Goal: Task Accomplishment & Management: Manage account settings

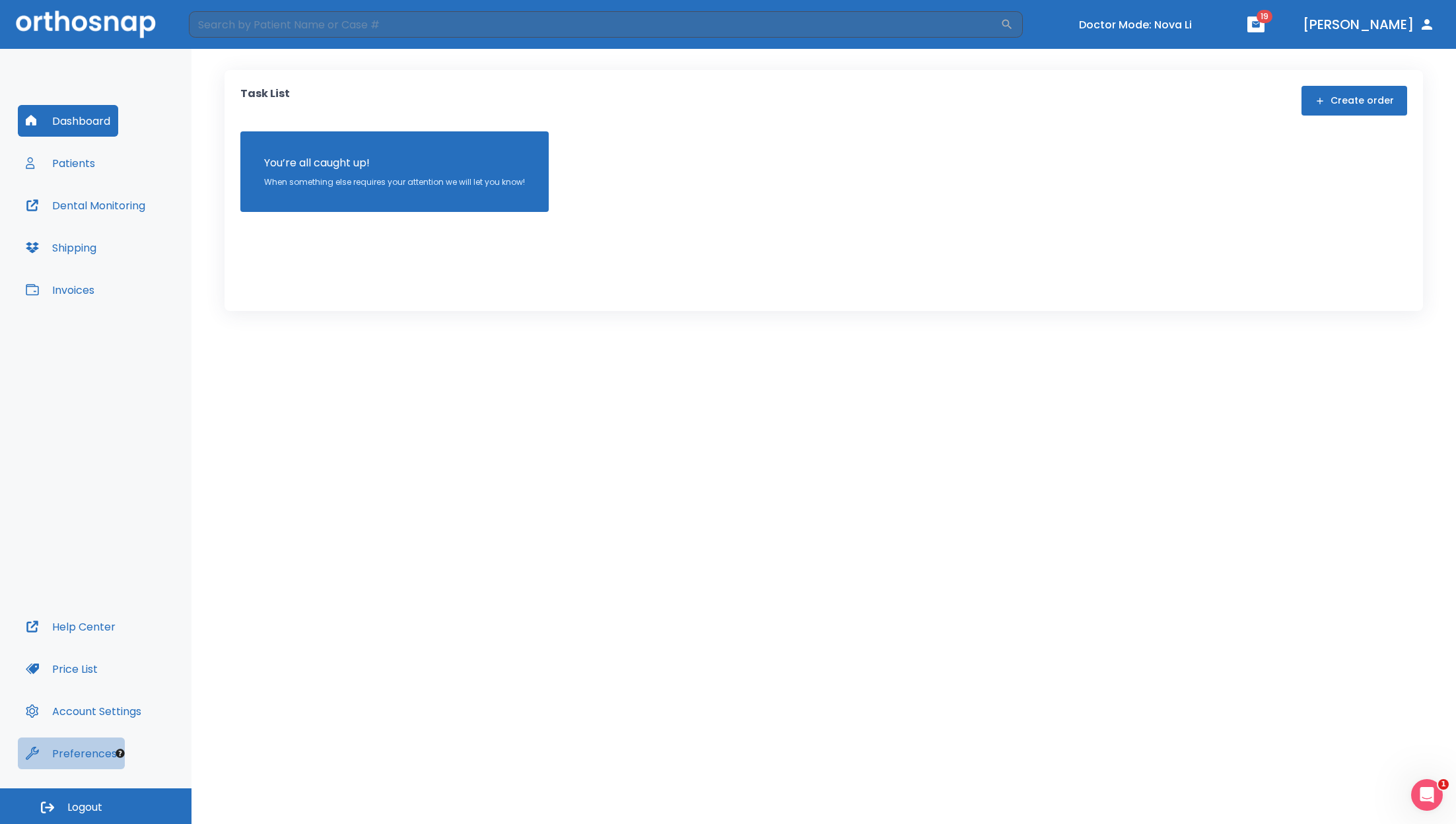
click at [78, 752] on button "Preferences" at bounding box center [71, 754] width 107 height 32
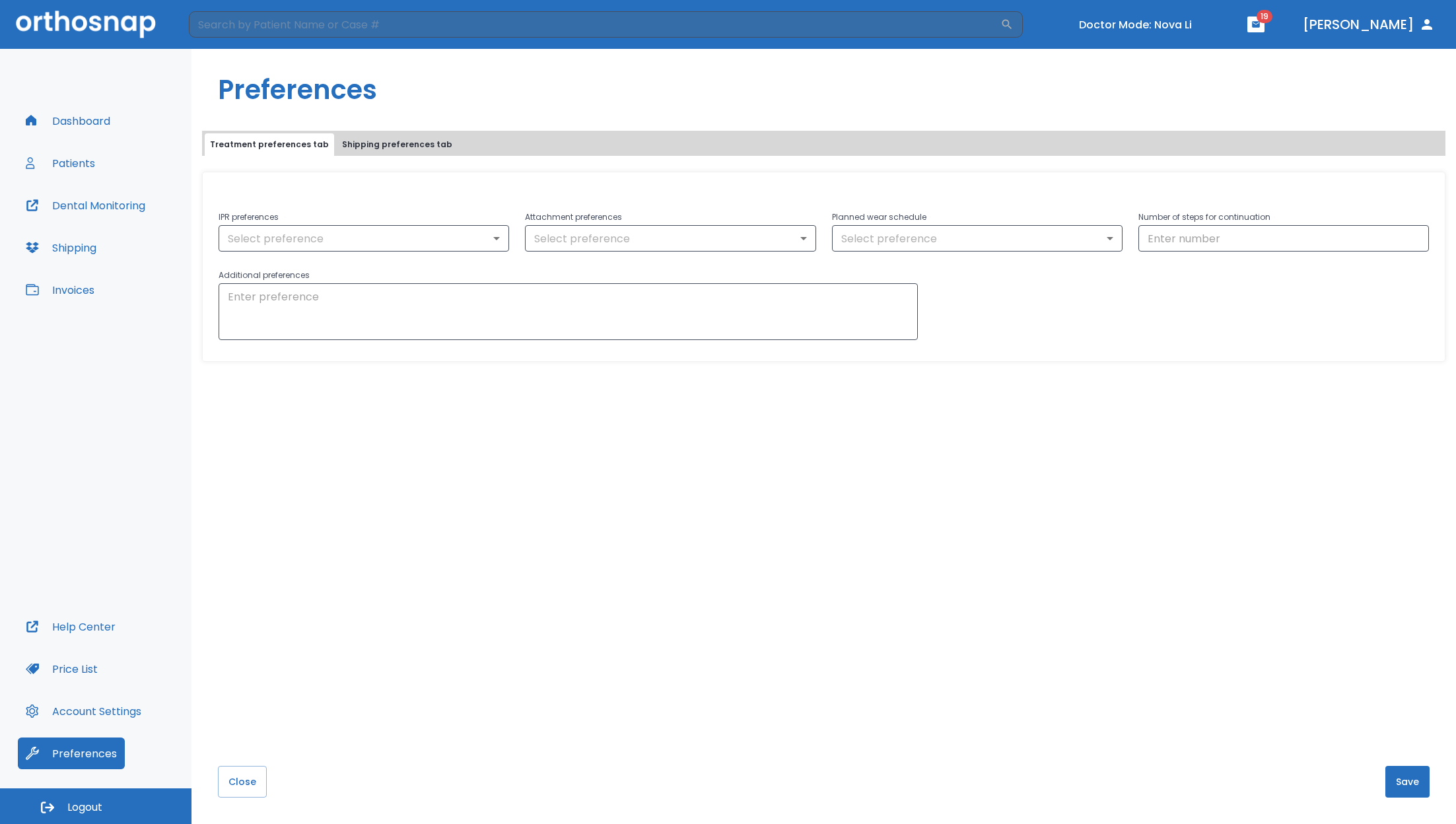
click at [393, 143] on button "Shipping preferences tab" at bounding box center [396, 145] width 121 height 23
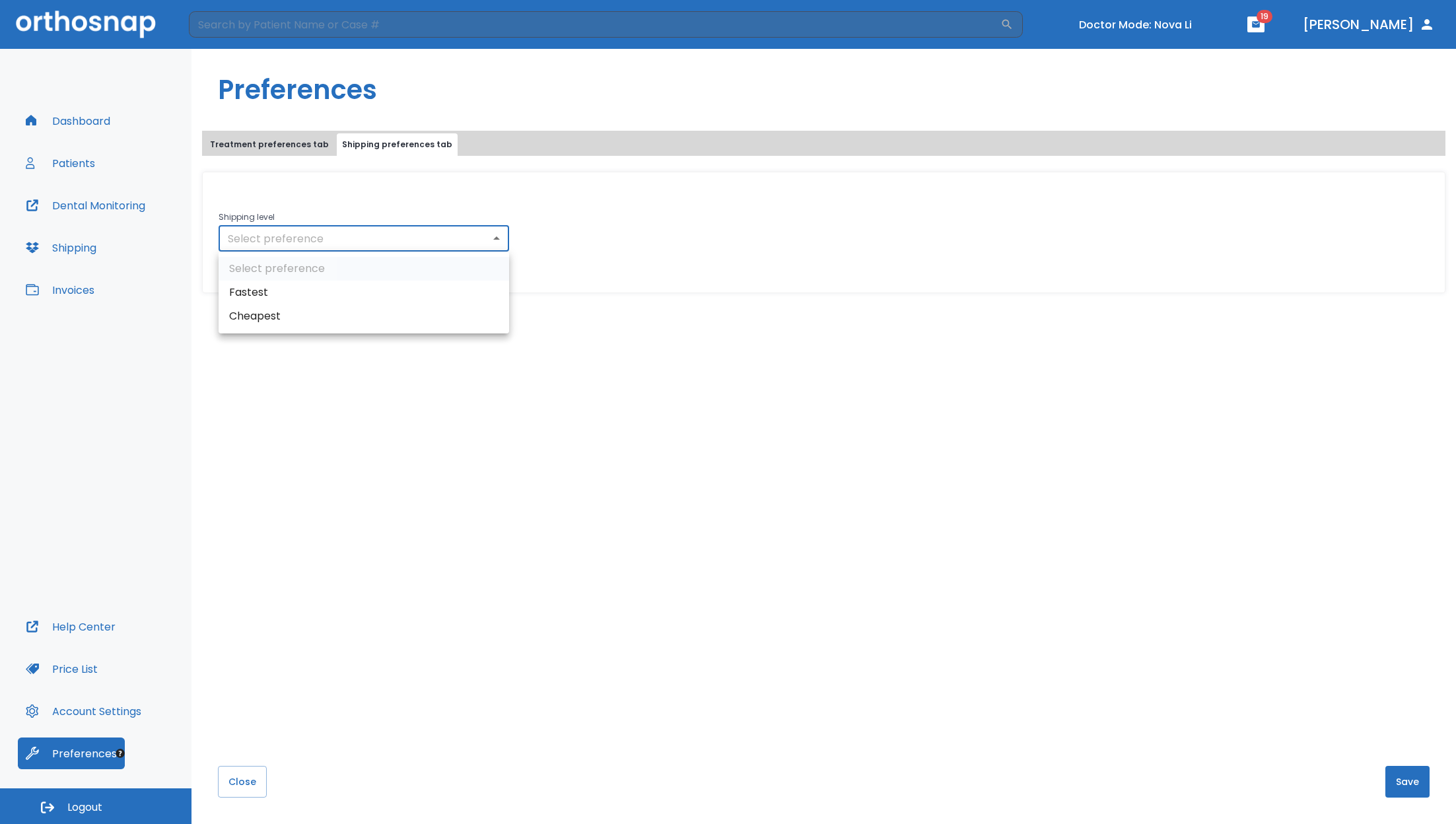
click at [368, 235] on body "​ Doctor Mode: Nova Li 19 Dr. Yoon Dashboard Patients Dental Monitoring Shippin…" at bounding box center [728, 412] width 1456 height 824
click at [392, 194] on div at bounding box center [728, 412] width 1456 height 824
click at [409, 233] on body "​ Doctor Mode: Nova Li 19 Dr. Yoon Dashboard Patients Dental Monitoring Shippin…" at bounding box center [728, 412] width 1456 height 824
click at [302, 288] on li "Fastest" at bounding box center [363, 292] width 290 height 23
type input "fastest"
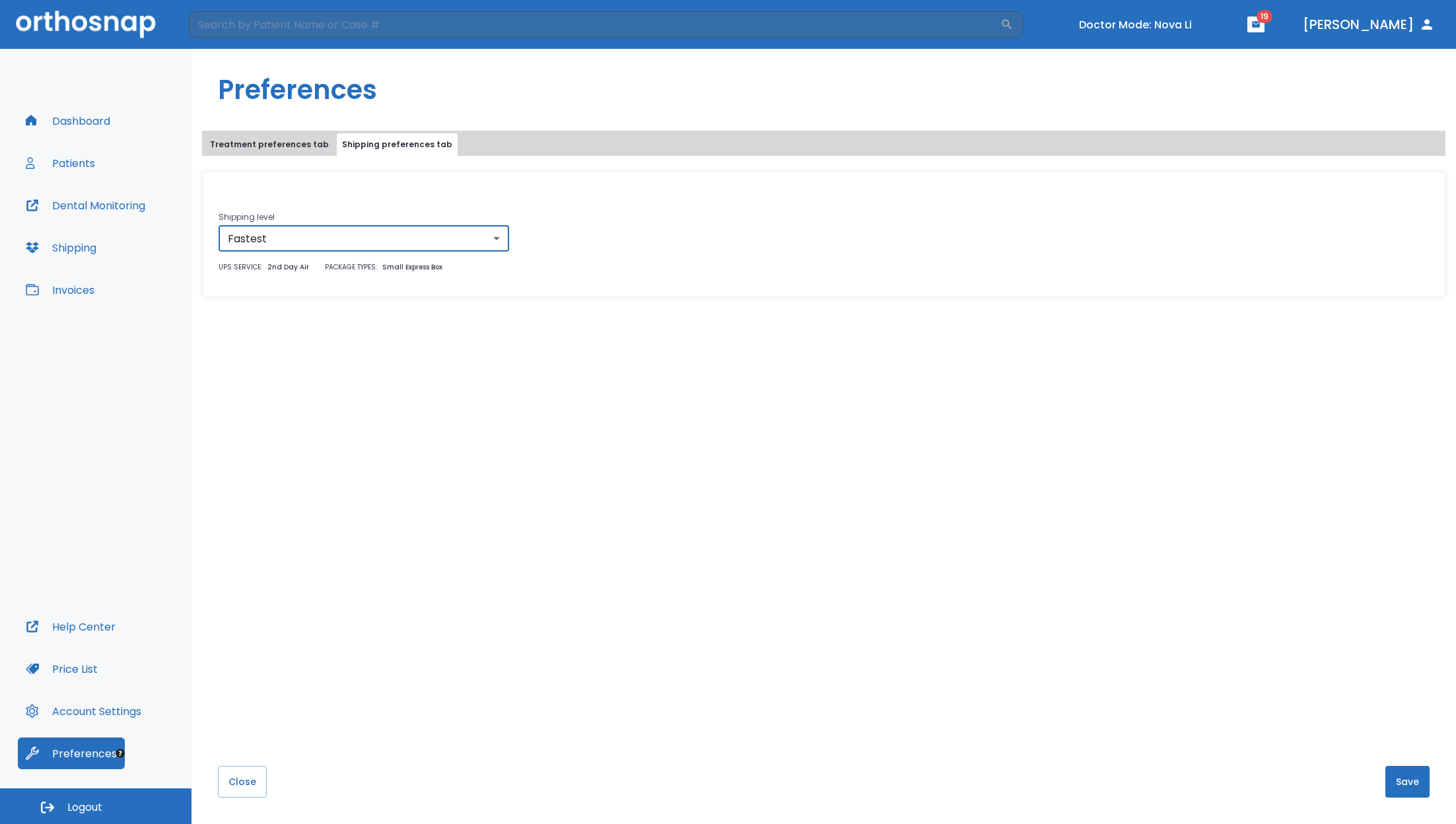
click at [1398, 776] on button "Save" at bounding box center [1407, 782] width 44 height 32
click at [86, 810] on span "Logout" at bounding box center [85, 807] width 35 height 14
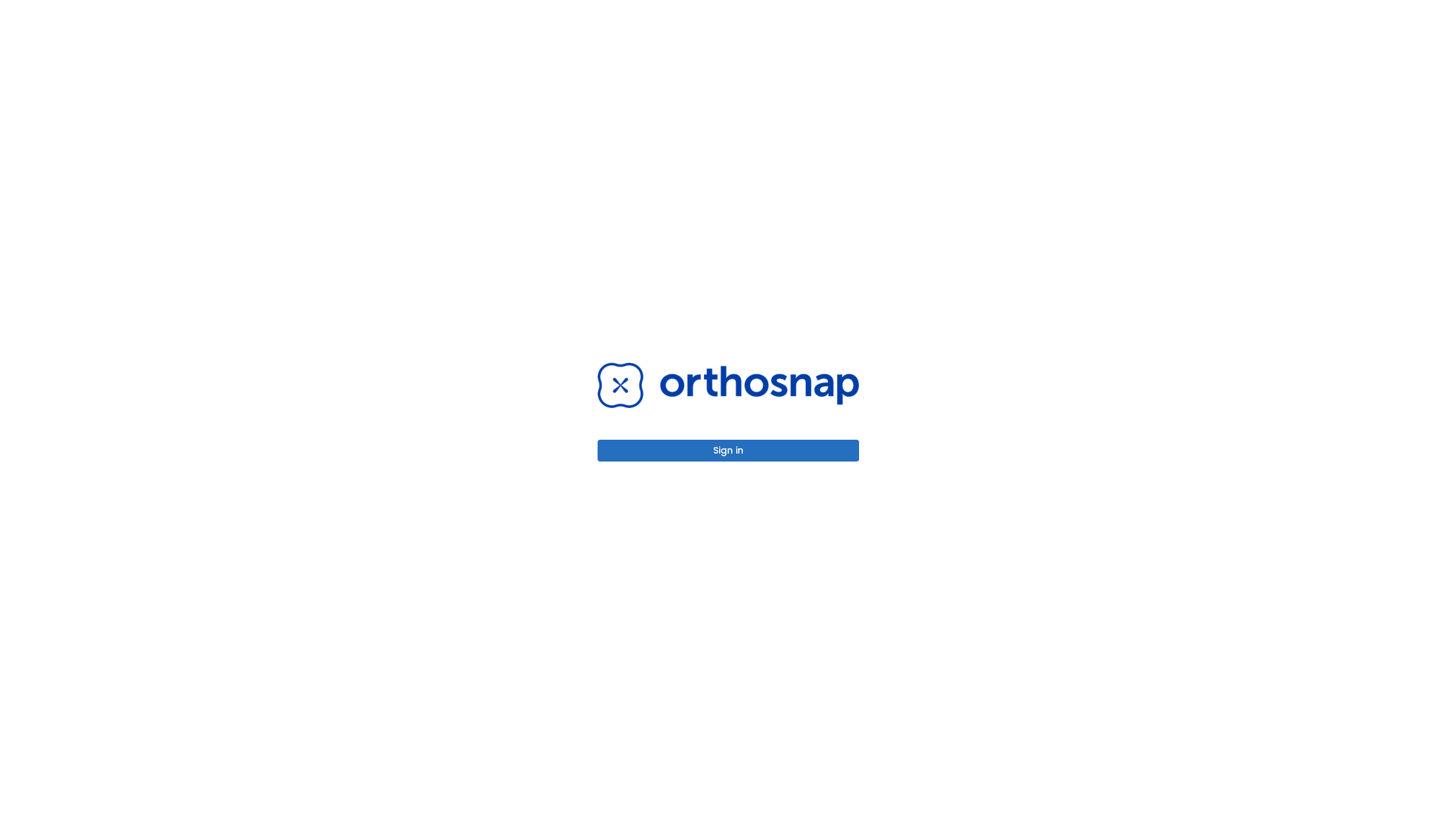
click at [715, 450] on button "Sign in" at bounding box center [728, 450] width 261 height 22
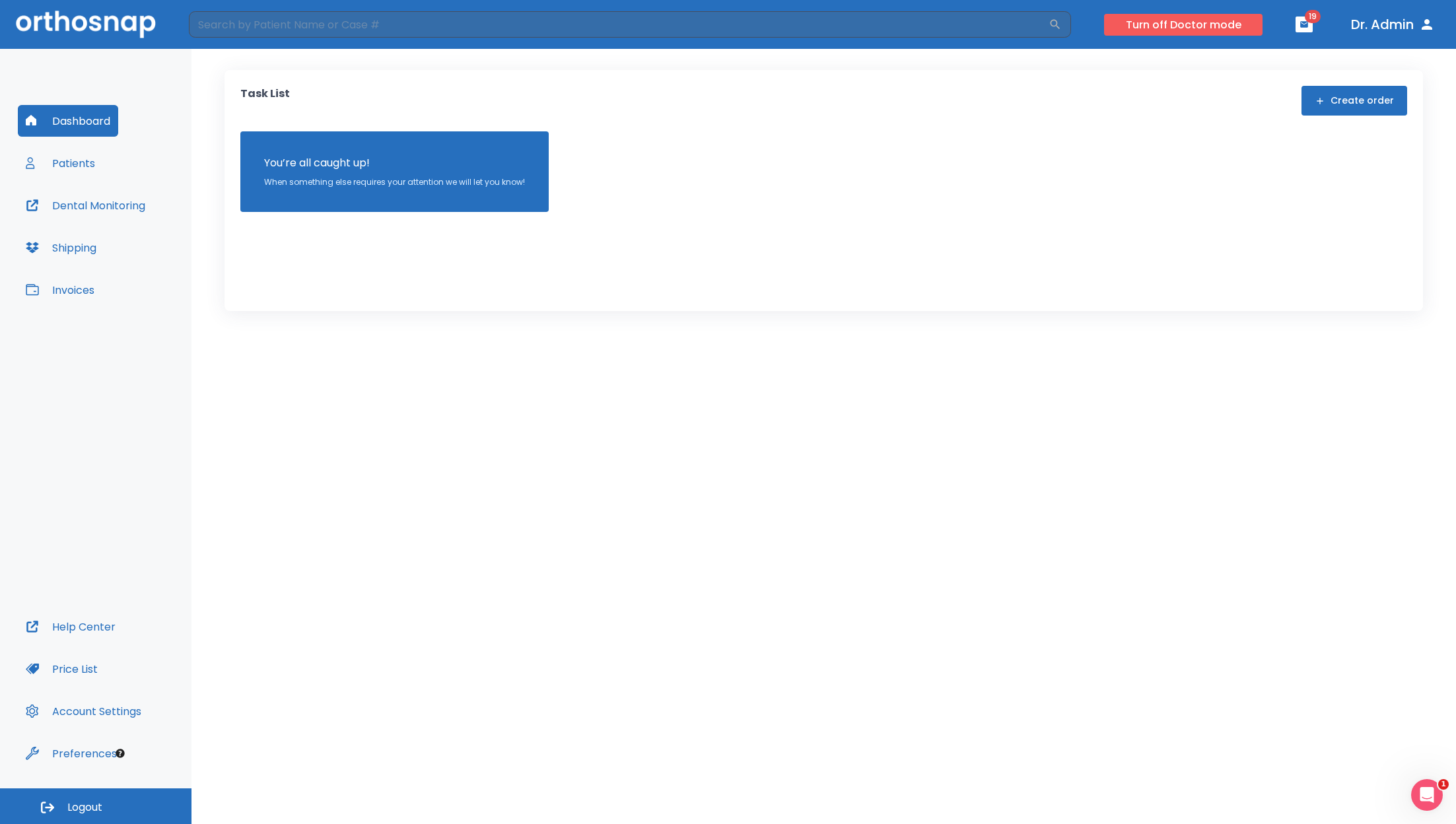
click at [1167, 27] on button "Turn off Doctor mode" at bounding box center [1183, 24] width 158 height 22
